Goal: Information Seeking & Learning: Check status

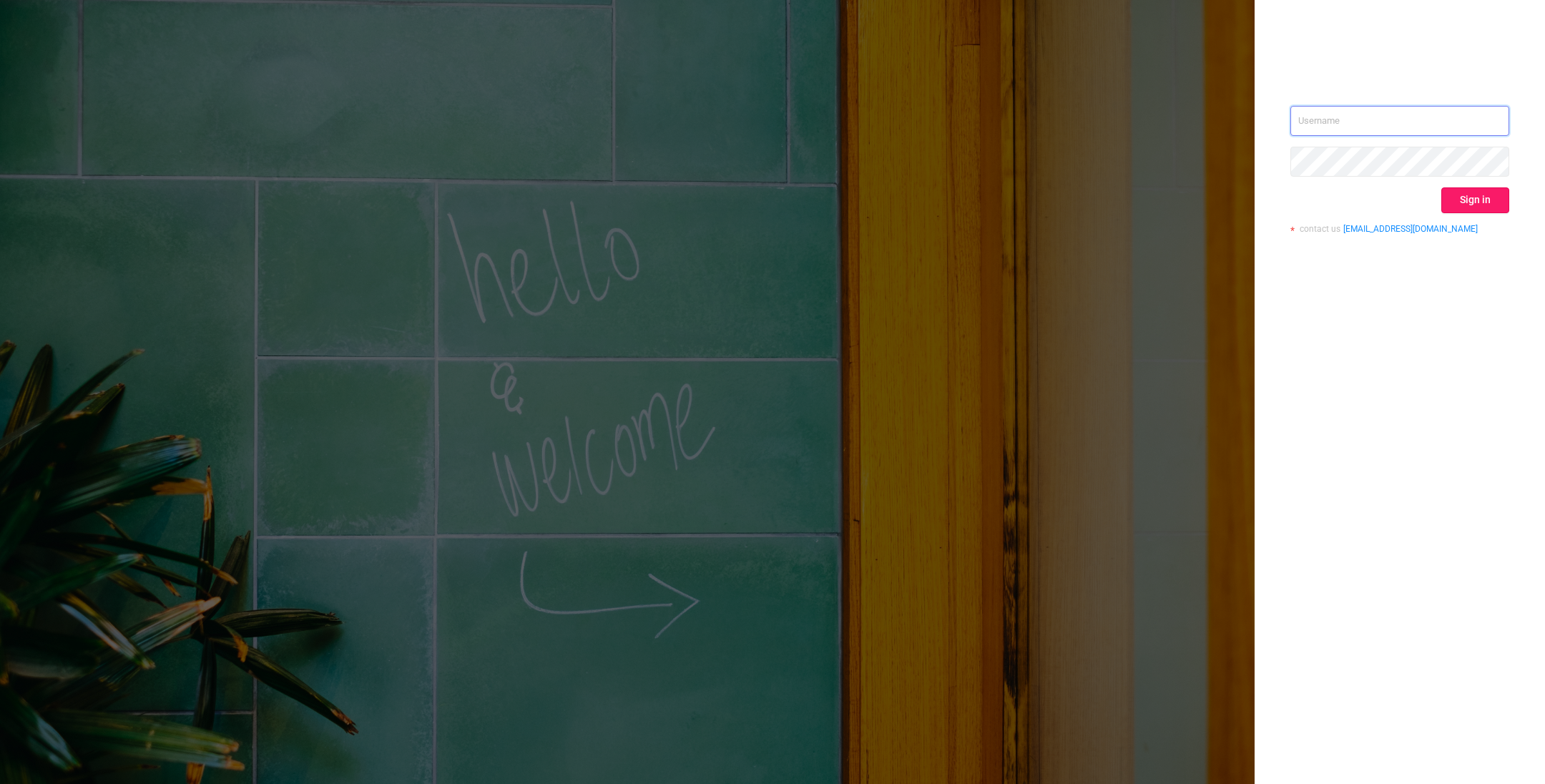
type input "o@[DOMAIN_NAME]"
click at [1490, 201] on button "Sign in" at bounding box center [1475, 200] width 68 height 25
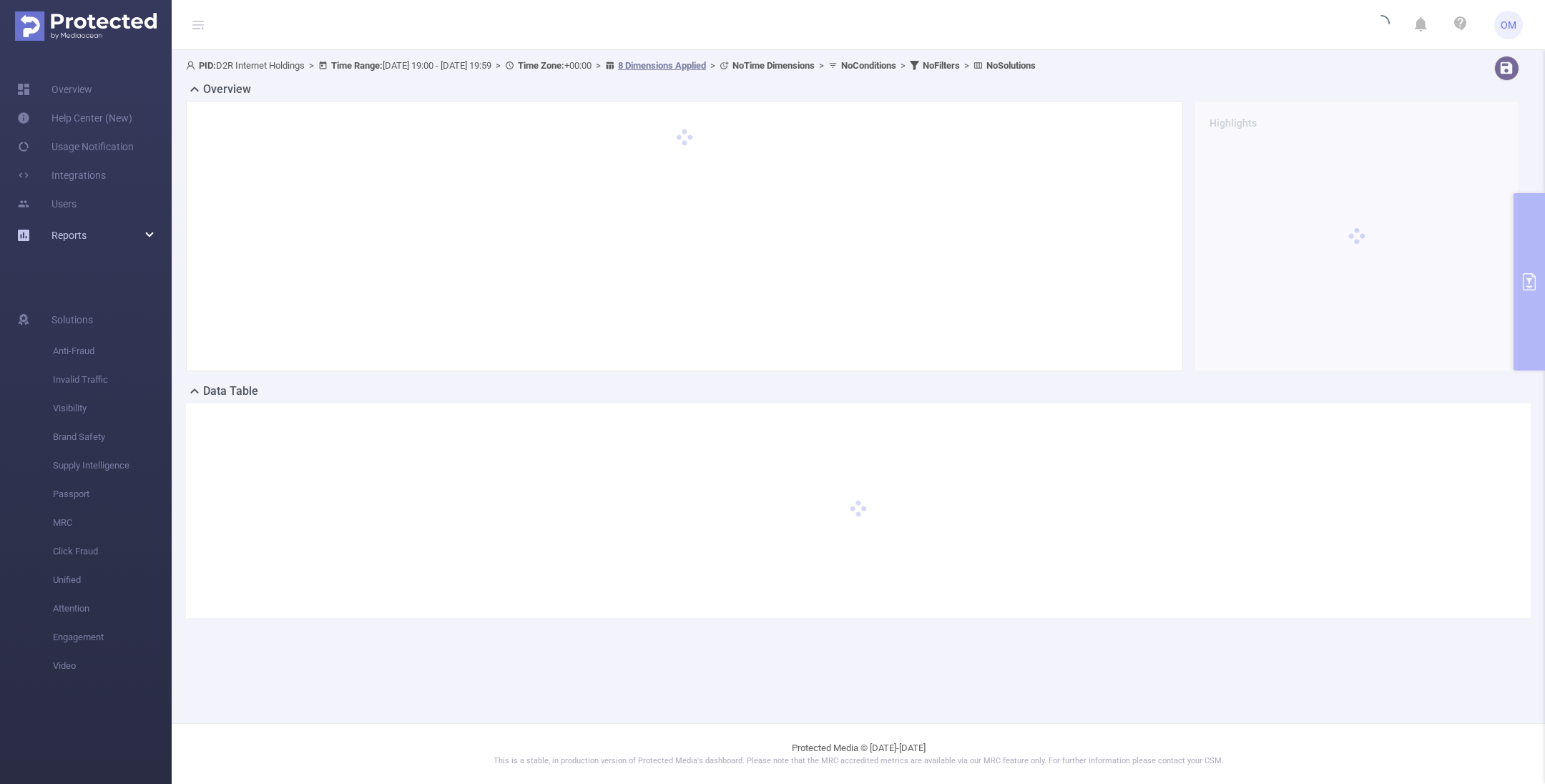
click at [104, 234] on div "Reports" at bounding box center [86, 235] width 172 height 29
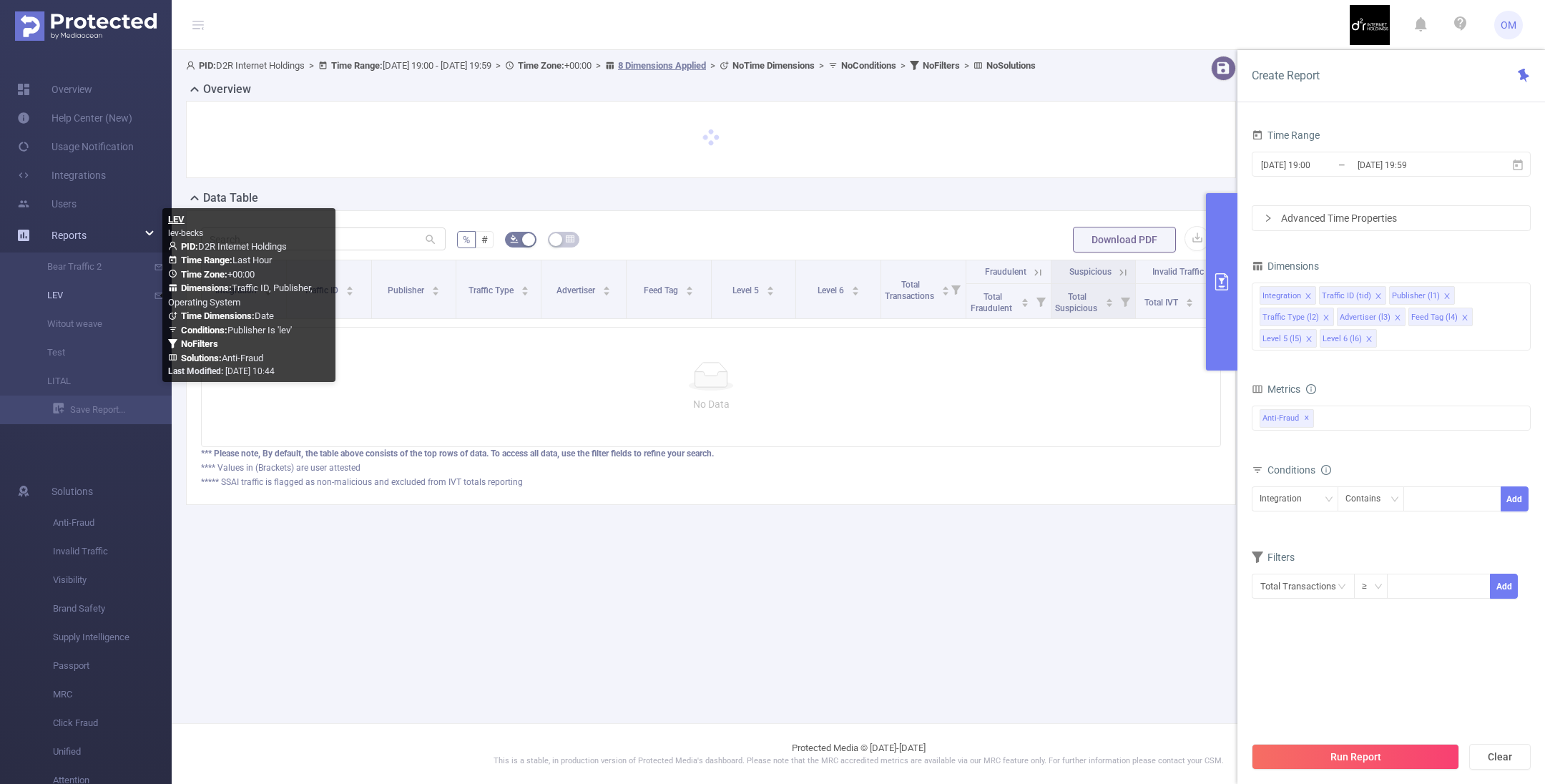
click at [76, 299] on link "LEV" at bounding box center [92, 296] width 126 height 29
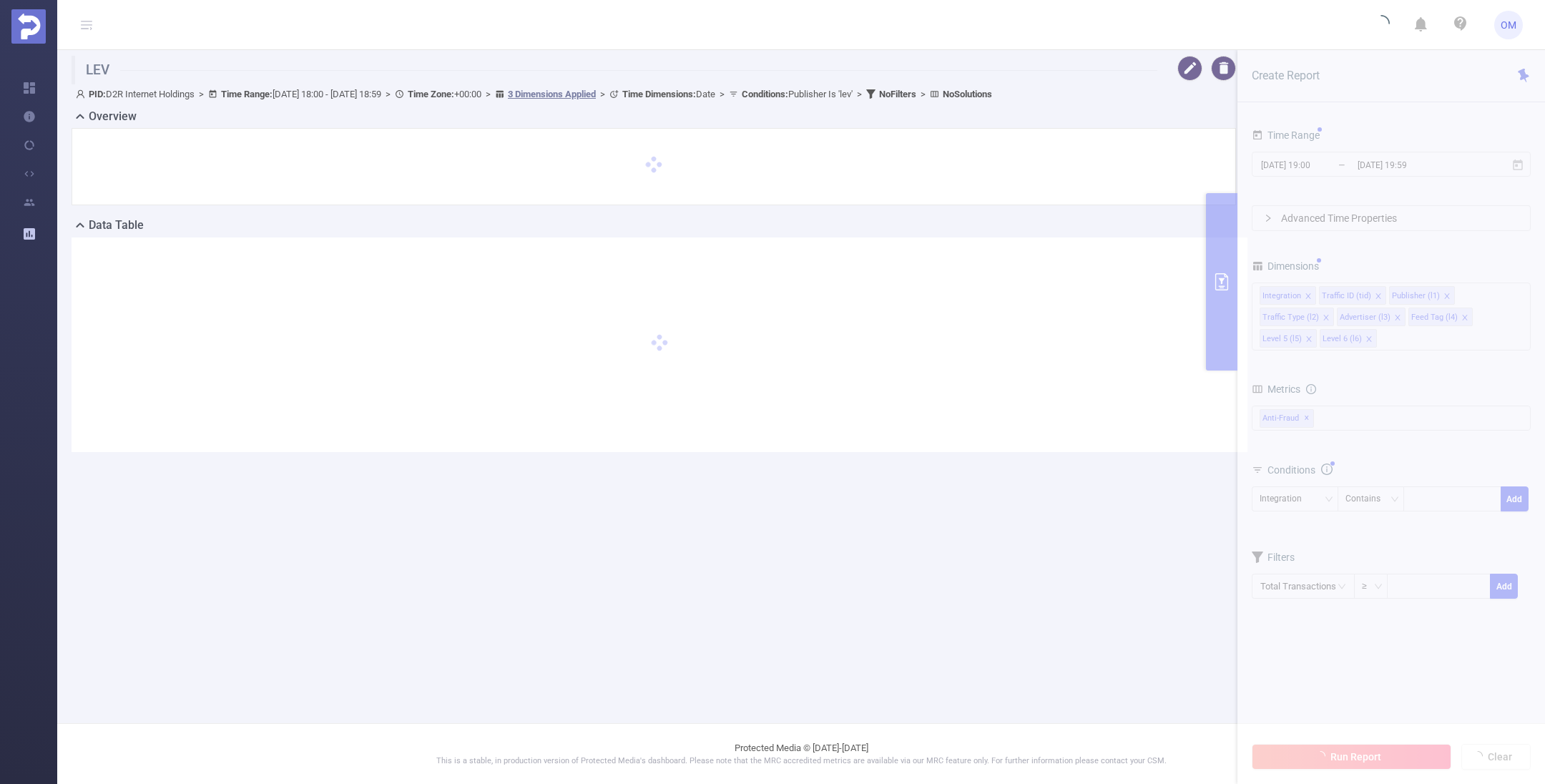
type input "[DATE] 18:00"
type input "[DATE] 18:59"
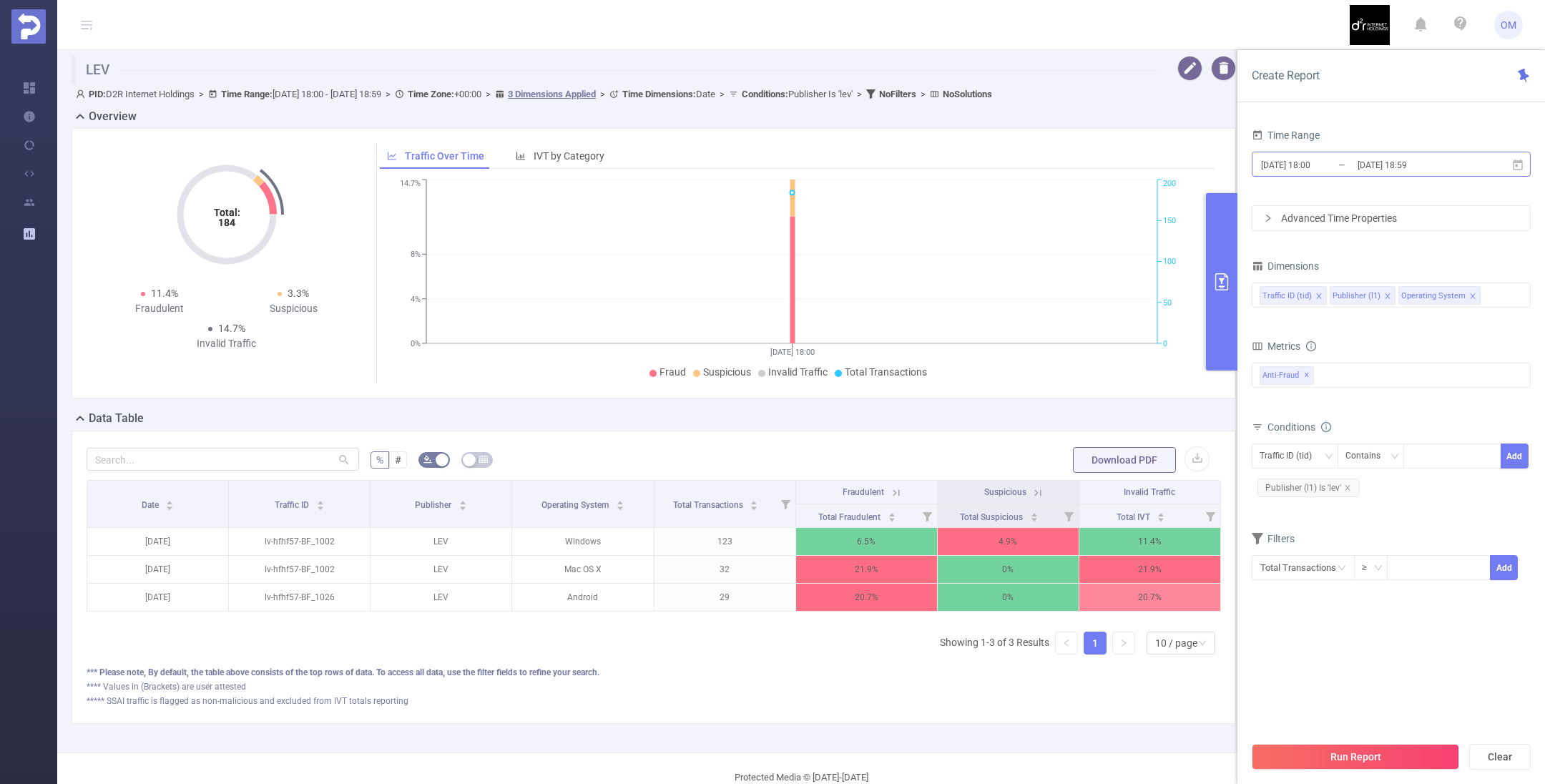
click at [1333, 163] on input "[DATE] 18:00" at bounding box center [1317, 165] width 116 height 20
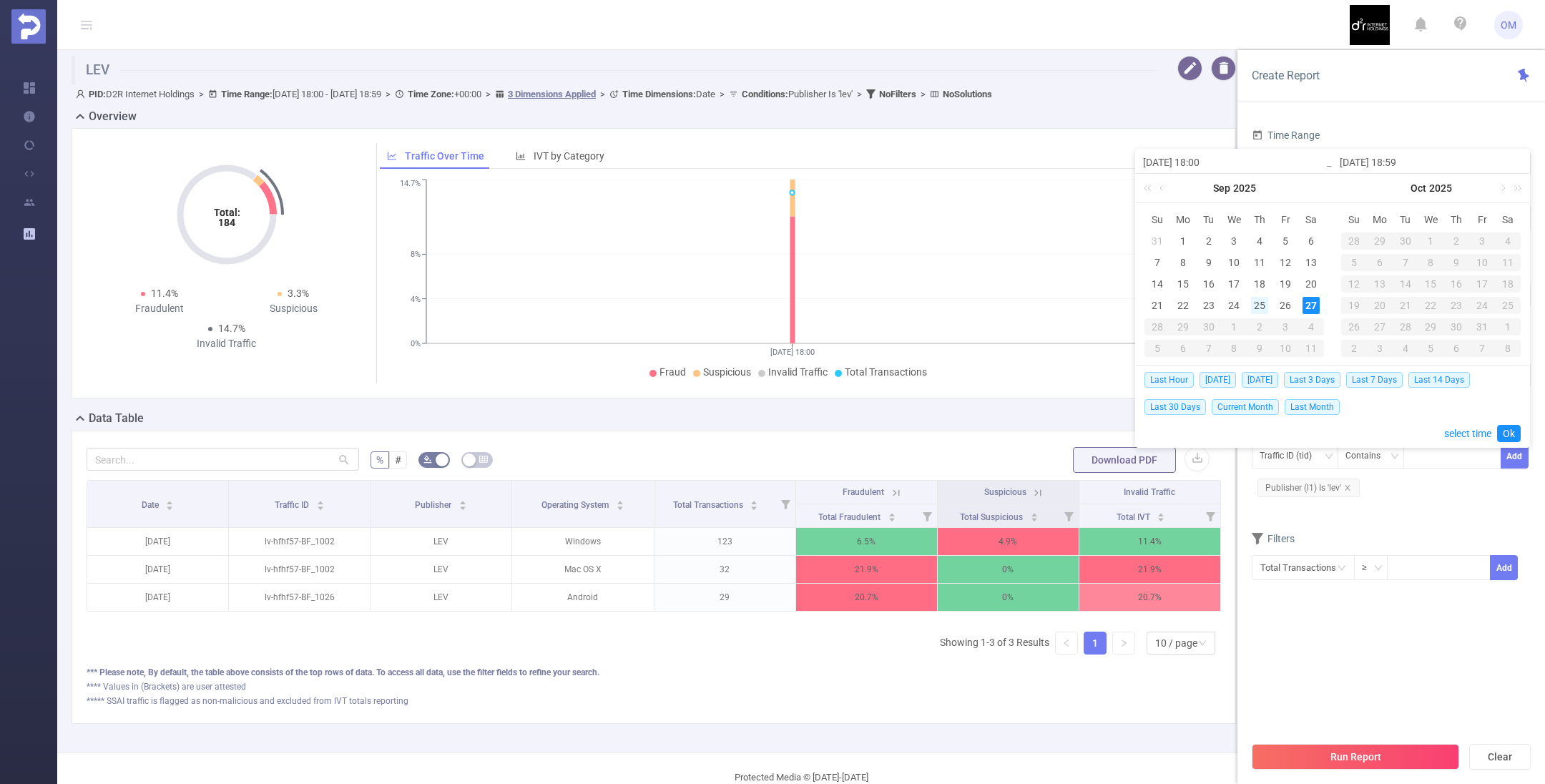
click at [1264, 304] on div "25" at bounding box center [1259, 305] width 17 height 17
click at [1312, 304] on div "27" at bounding box center [1311, 305] width 17 height 17
type input "[DATE] 18:00"
click at [1508, 439] on link "Ok" at bounding box center [1509, 433] width 24 height 17
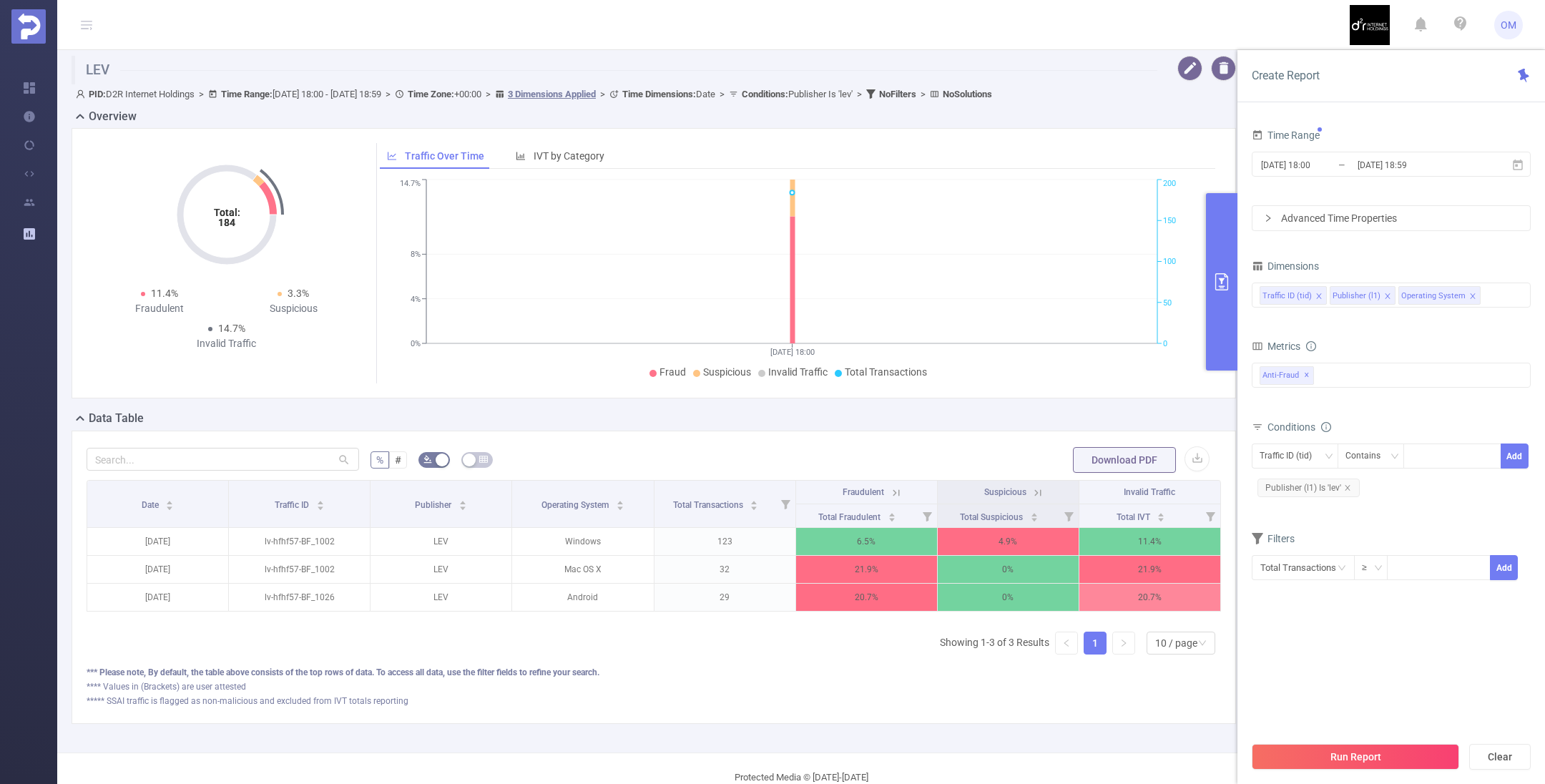
click at [1272, 222] on div "Advanced Time Properties" at bounding box center [1391, 217] width 278 height 25
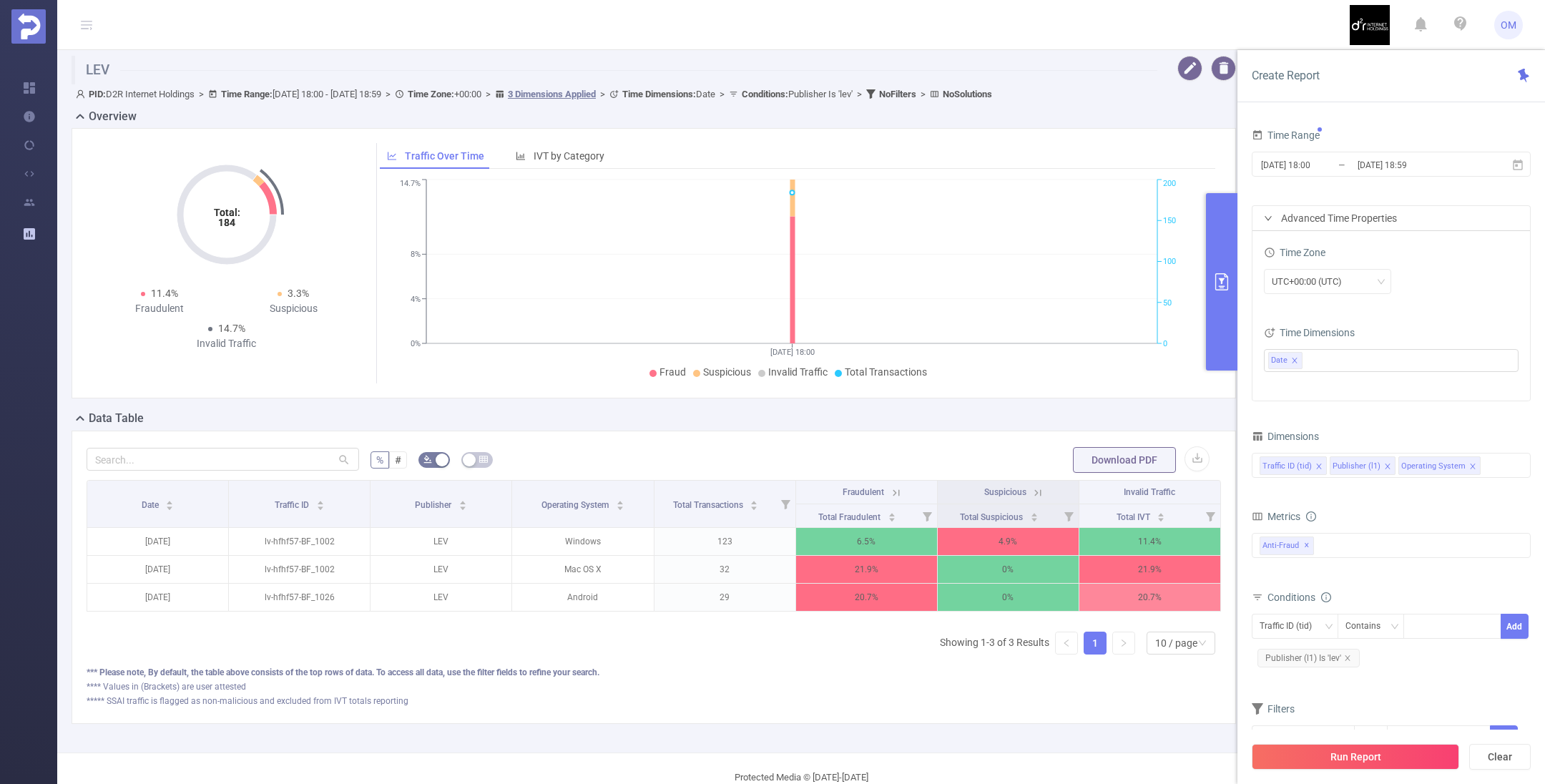
click at [1446, 277] on div "UTC+00:00 (UTC)" at bounding box center [1391, 281] width 255 height 25
click at [1316, 463] on icon "icon: close" at bounding box center [1319, 466] width 7 height 7
click at [1389, 755] on button "Run Report" at bounding box center [1355, 756] width 207 height 25
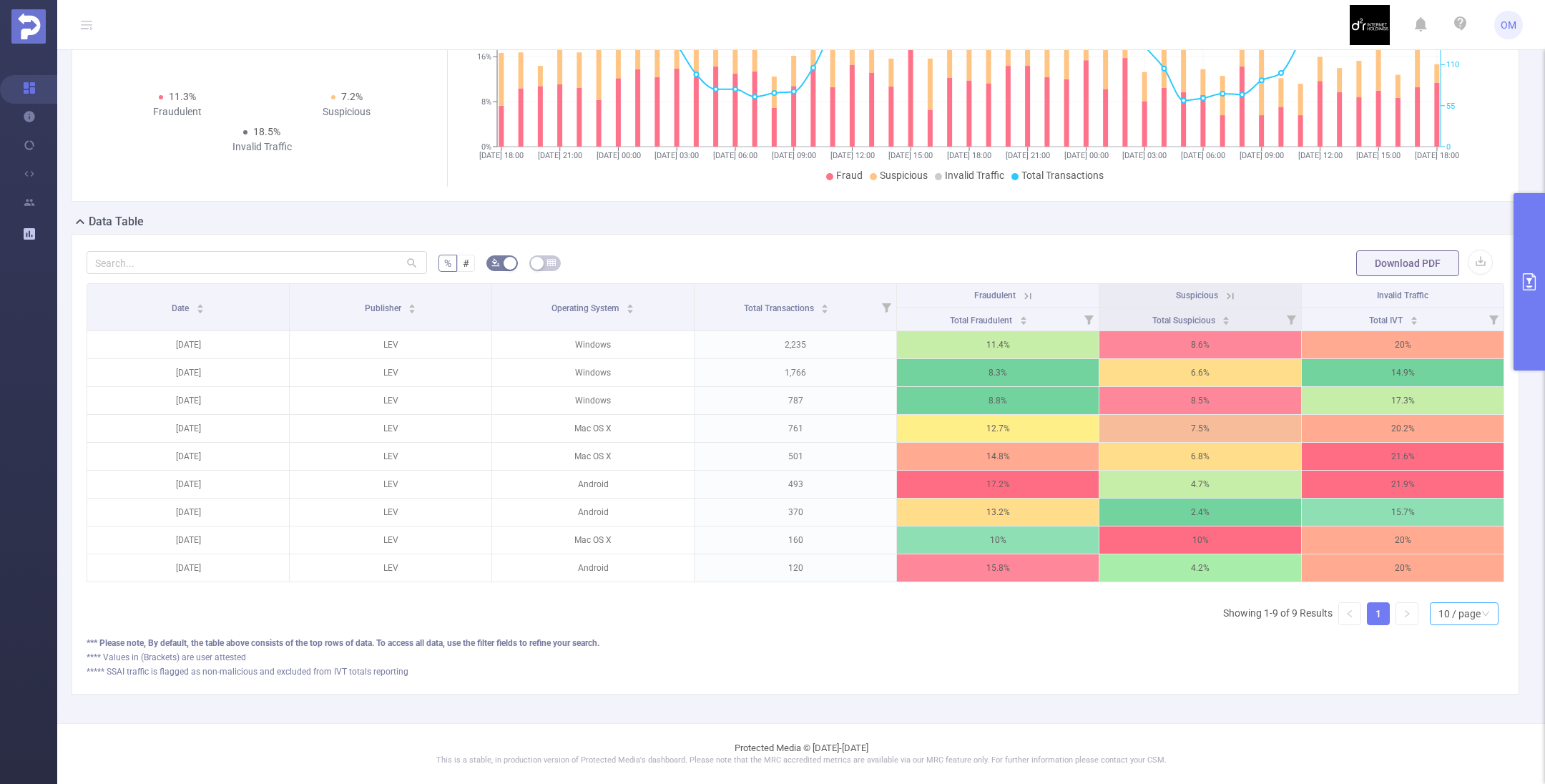
scroll to position [182, 0]
click at [1439, 620] on div "10 / page" at bounding box center [1460, 613] width 42 height 21
click at [1438, 590] on li "50 / page" at bounding box center [1449, 601] width 69 height 23
click at [205, 300] on div "Date" at bounding box center [188, 307] width 33 height 14
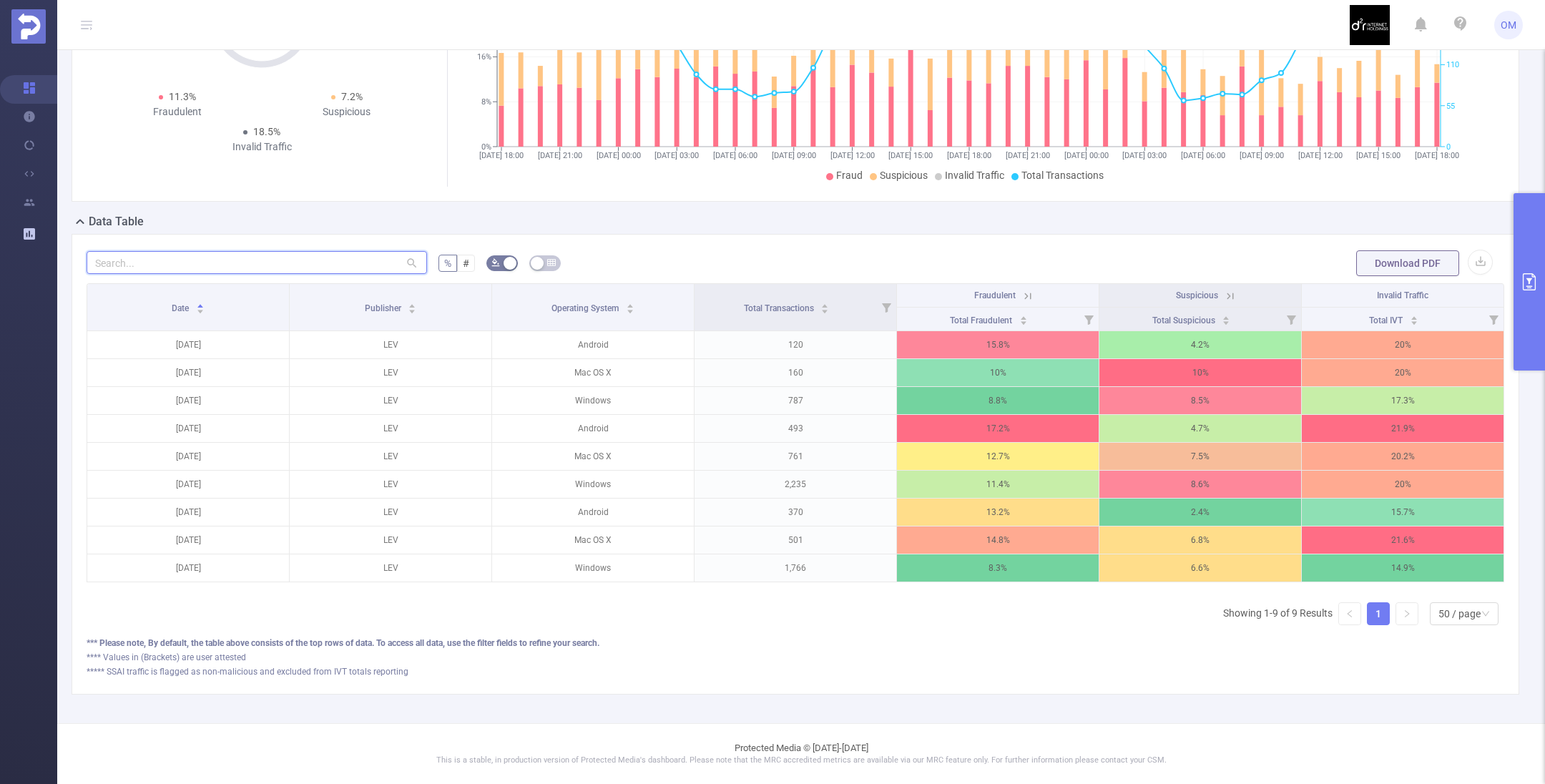
click at [269, 251] on input "text" at bounding box center [257, 262] width 341 height 23
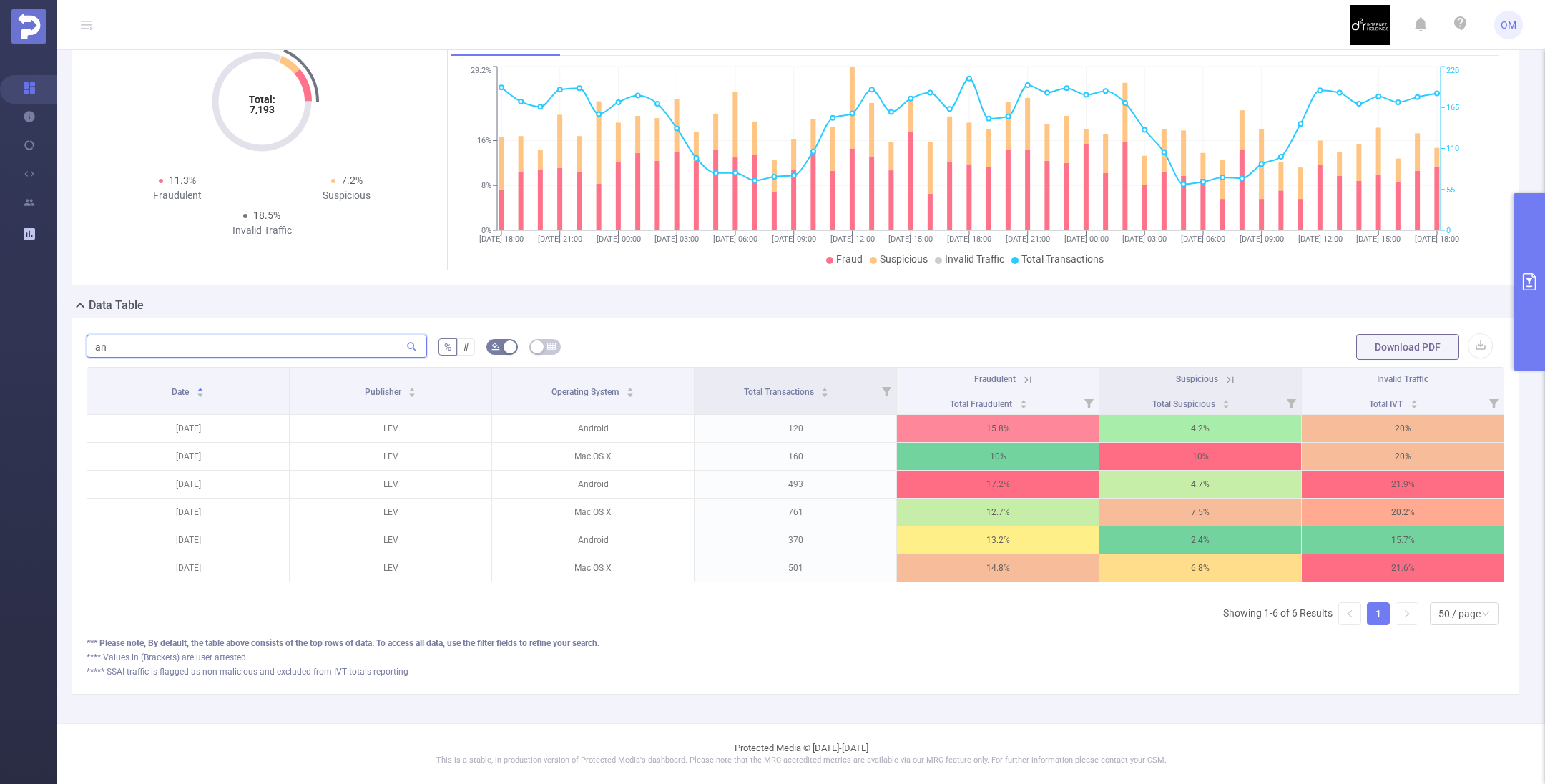
scroll to position [15, 0]
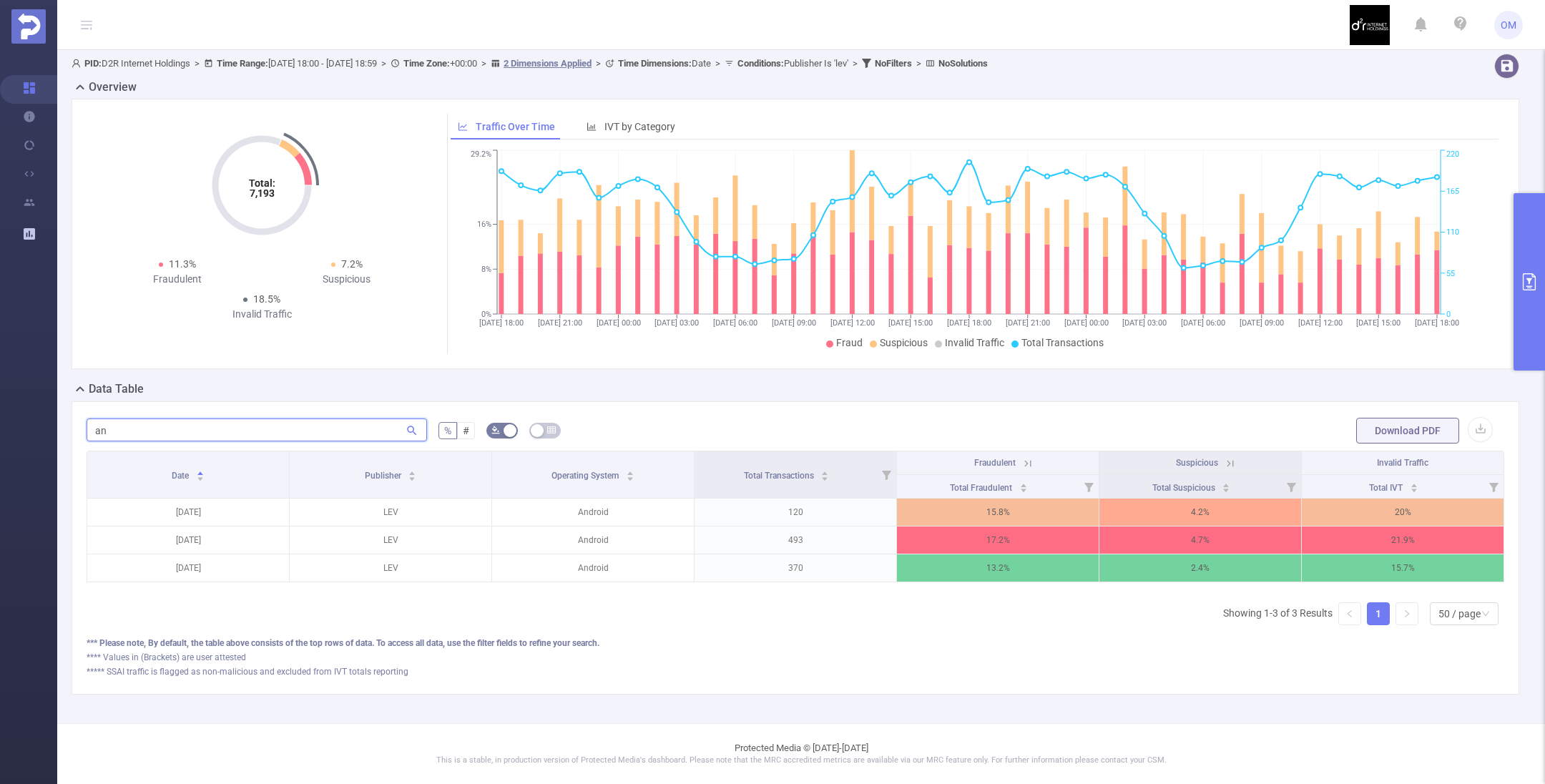
click at [178, 420] on input "an" at bounding box center [257, 429] width 341 height 23
click at [178, 421] on input "an" at bounding box center [257, 429] width 341 height 23
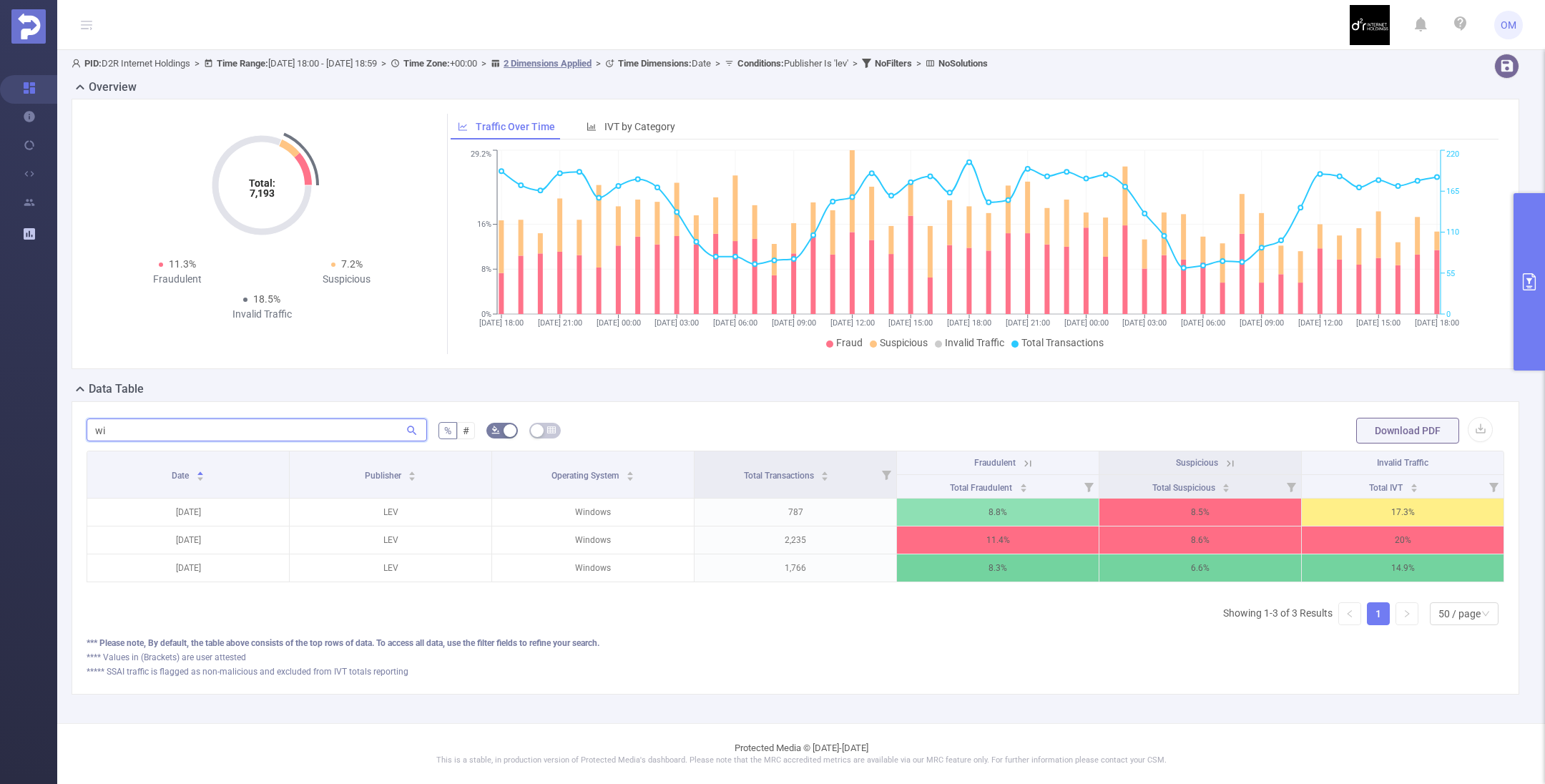
type input "w"
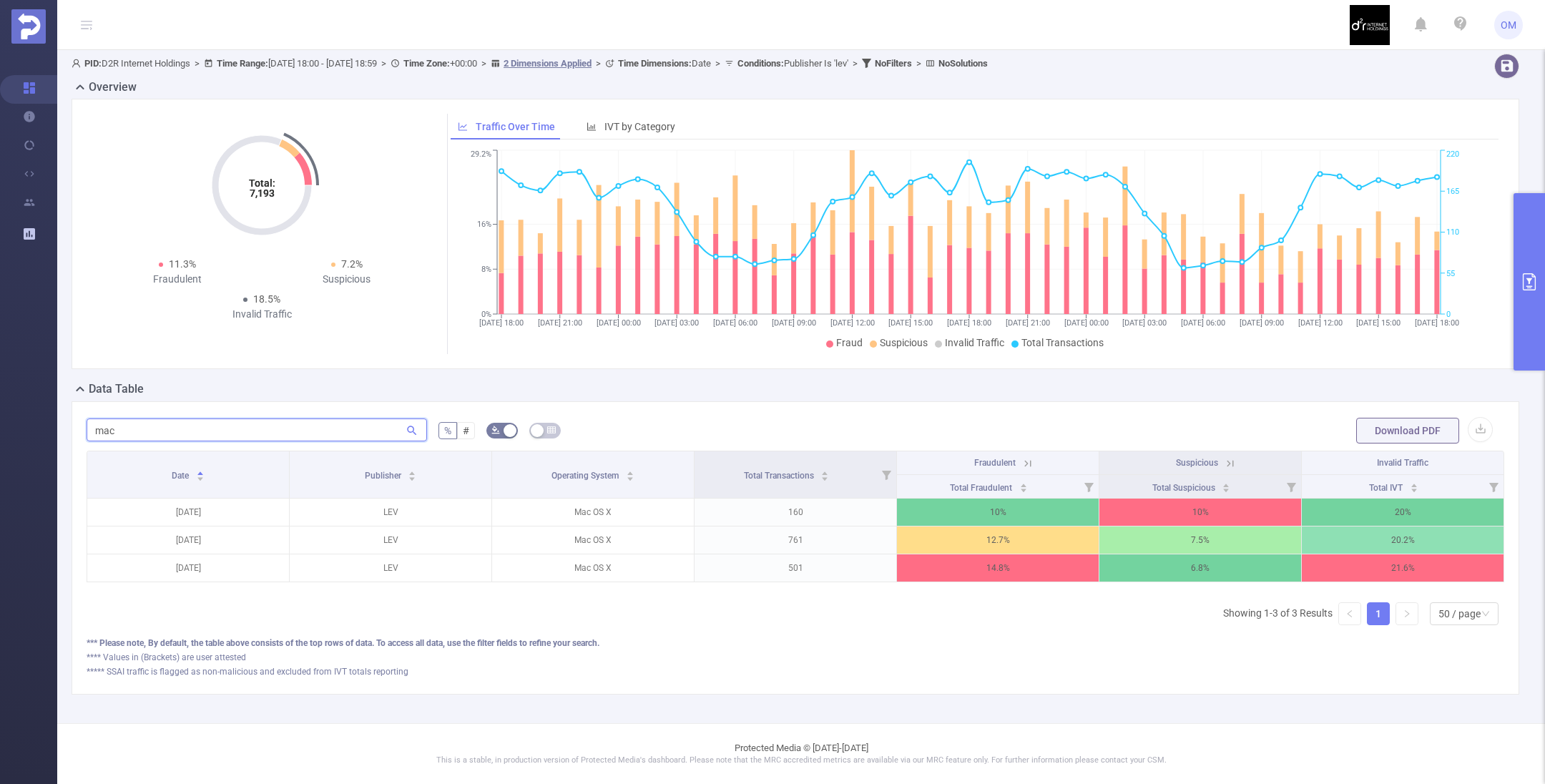
type input "mac"
